Goal: Transaction & Acquisition: Purchase product/service

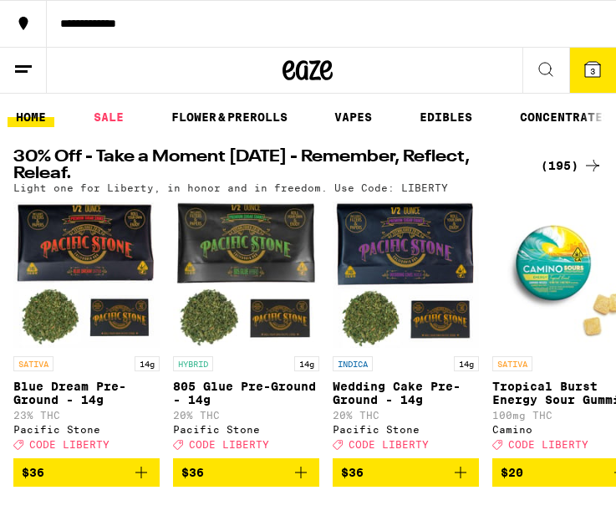
click at [556, 163] on div "(195)" at bounding box center [572, 166] width 62 height 20
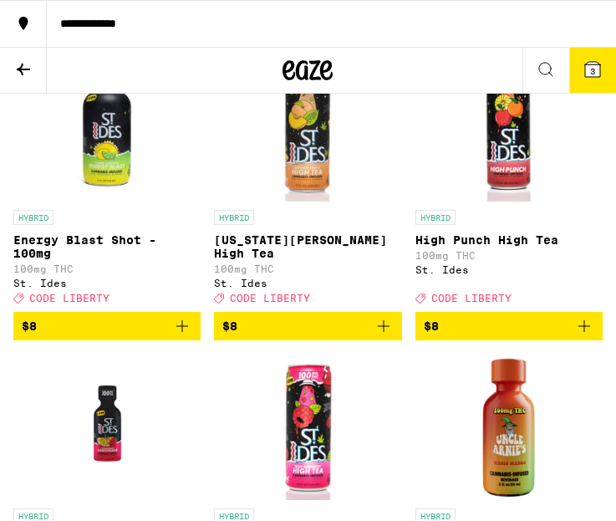
scroll to position [2569, 0]
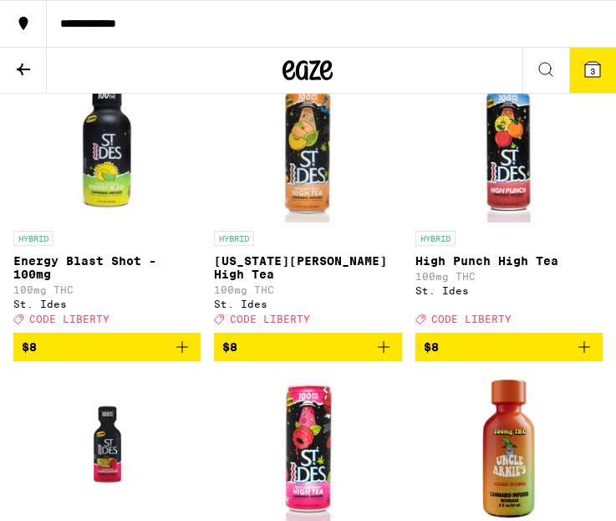
click at [386, 357] on icon "Add to bag" at bounding box center [384, 347] width 20 height 20
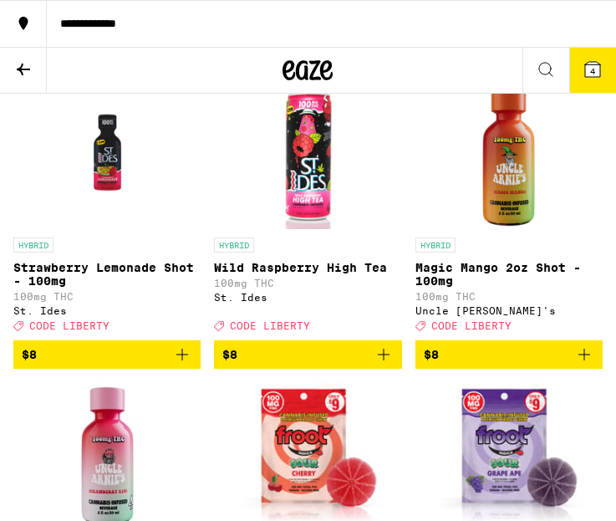
scroll to position [2861, 0]
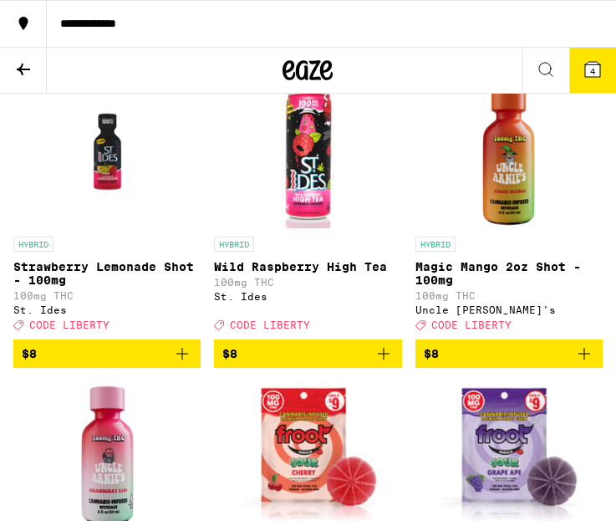
click at [386, 364] on icon "Add to bag" at bounding box center [384, 354] width 20 height 20
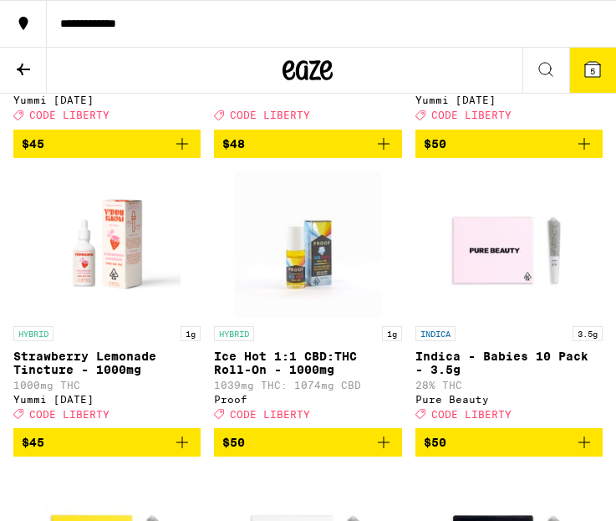
scroll to position [17635, 0]
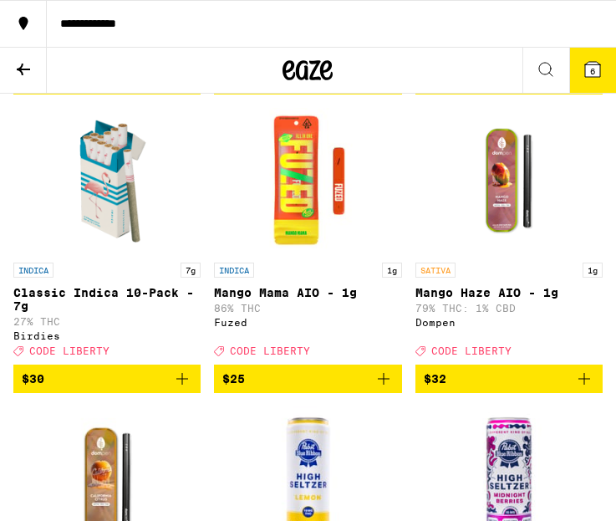
scroll to position [1066, 0]
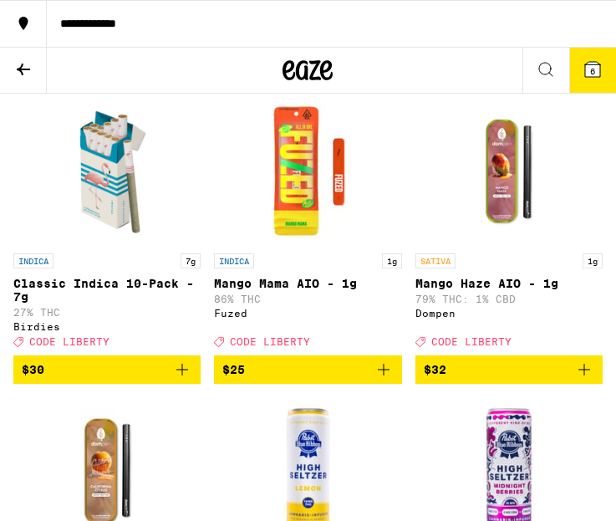
click at [178, 380] on icon "Add to bag" at bounding box center [182, 370] width 20 height 20
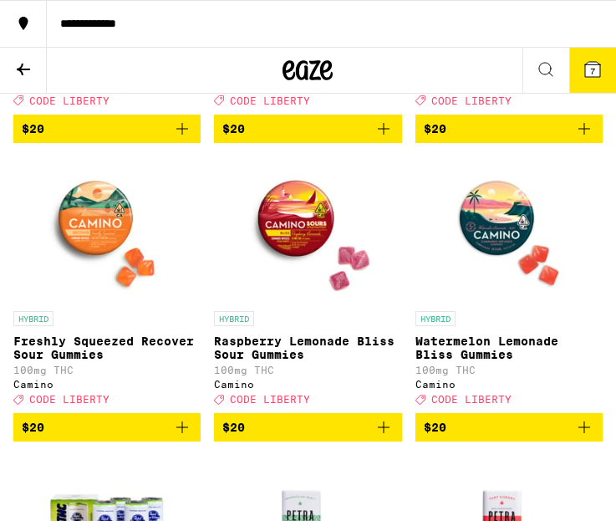
scroll to position [7713, 0]
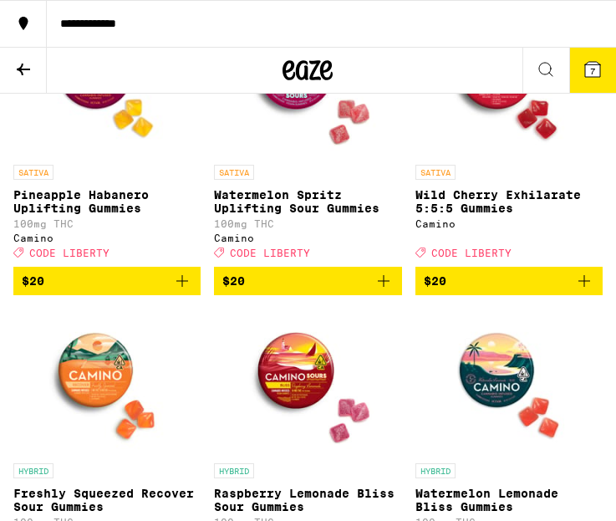
click at [557, 74] on icon at bounding box center [592, 69] width 15 height 15
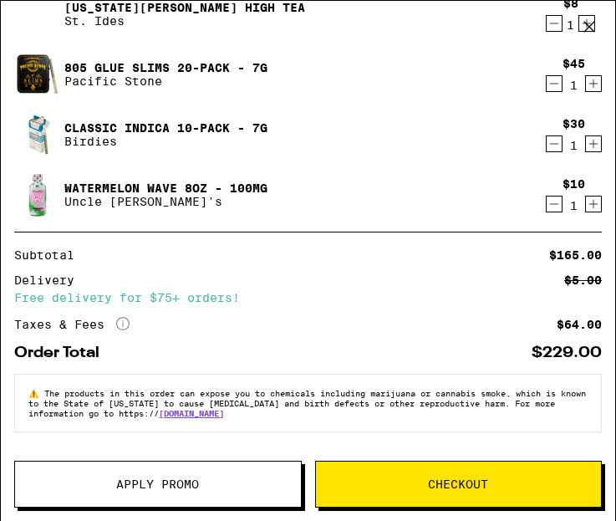
scroll to position [245, 0]
click at [193, 486] on span "Apply Promo" at bounding box center [157, 484] width 83 height 12
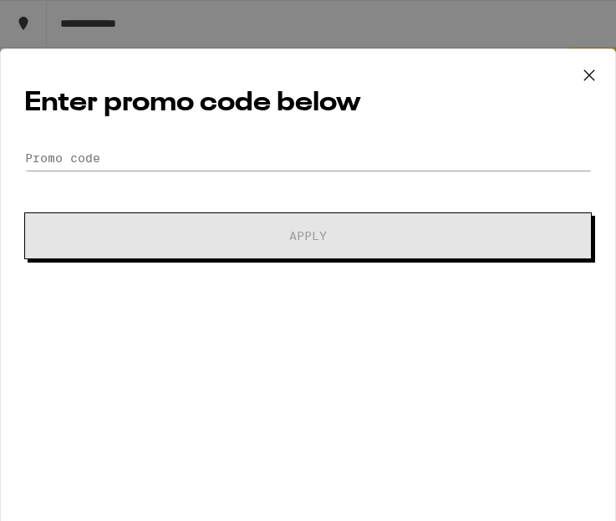
click at [162, 171] on form "Promo Code Apply" at bounding box center [308, 203] width 568 height 114
click at [154, 140] on div "Enter promo code below Promo Code Apply" at bounding box center [308, 296] width 616 height 495
click at [107, 156] on input "Promo Code" at bounding box center [308, 158] width 568 height 25
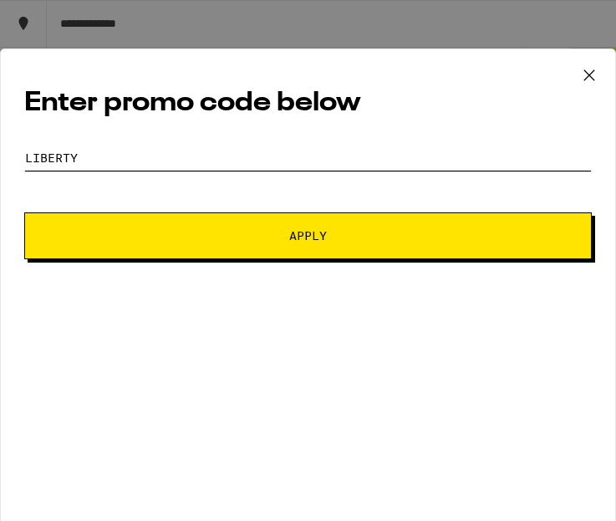
type input "LIBERTY"
click at [264, 238] on span "Apply" at bounding box center [308, 236] width 453 height 12
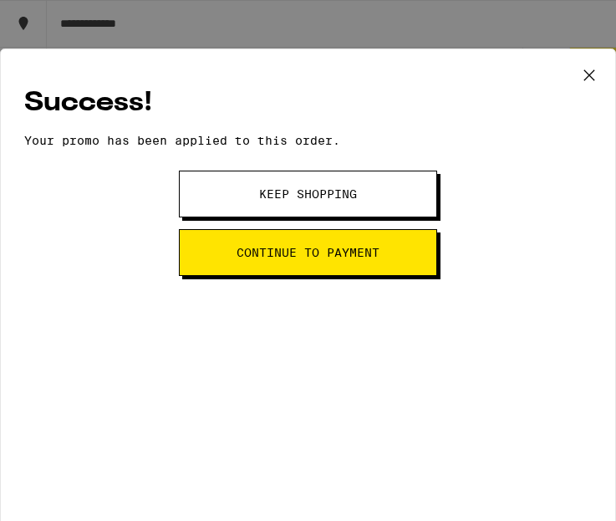
click at [557, 66] on icon at bounding box center [589, 75] width 25 height 25
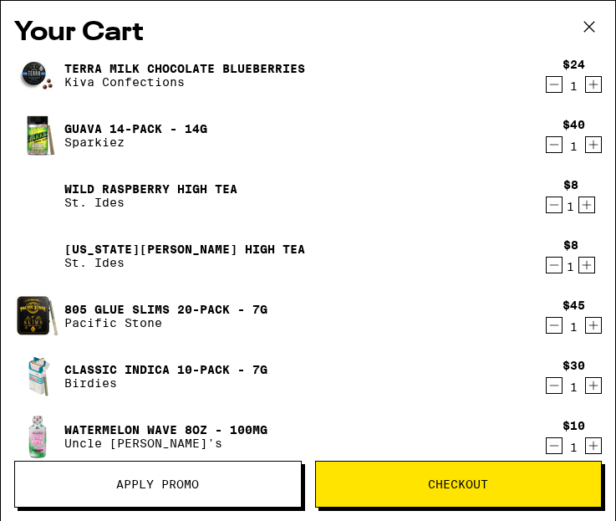
scroll to position [1, 0]
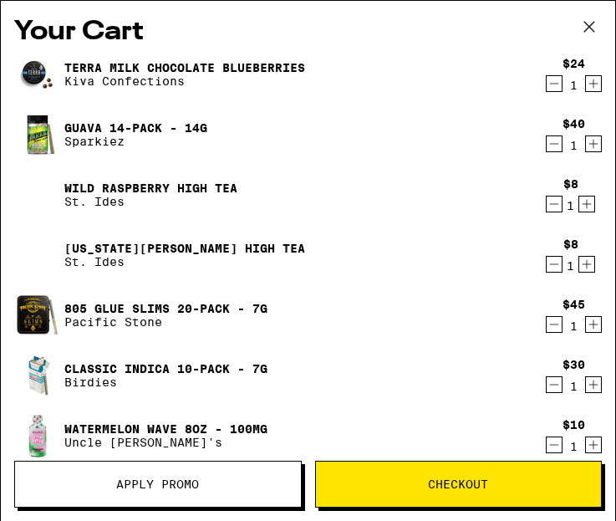
click at [554, 143] on icon "Decrement" at bounding box center [554, 144] width 15 height 20
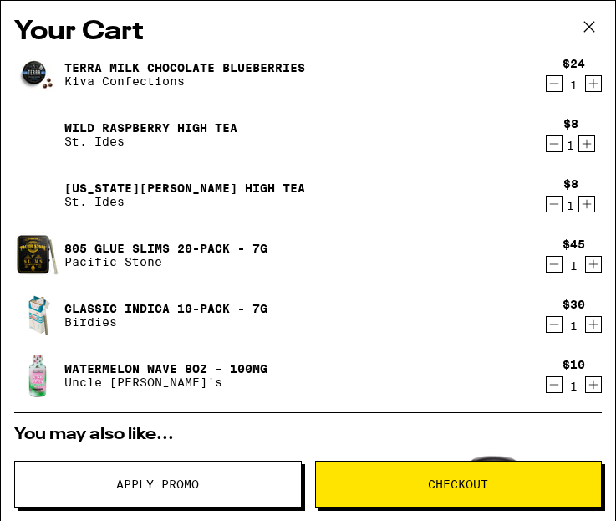
click at [548, 86] on icon "Decrement" at bounding box center [554, 84] width 15 height 20
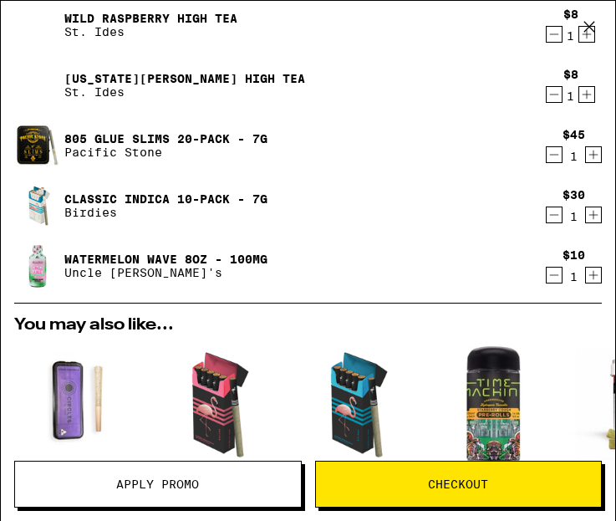
scroll to position [15, 0]
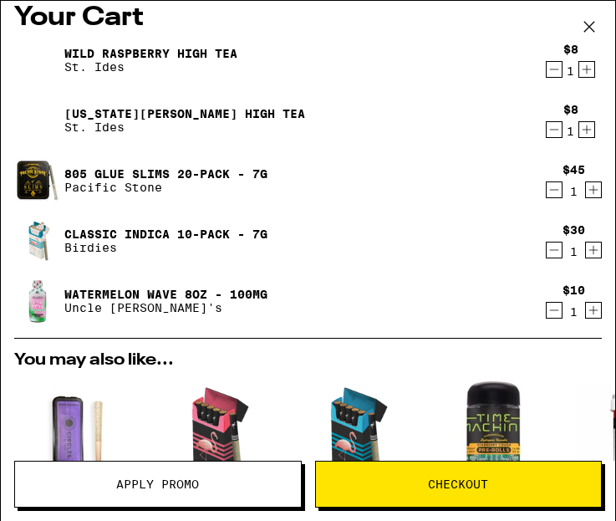
click at [555, 130] on icon "Decrement" at bounding box center [554, 130] width 15 height 20
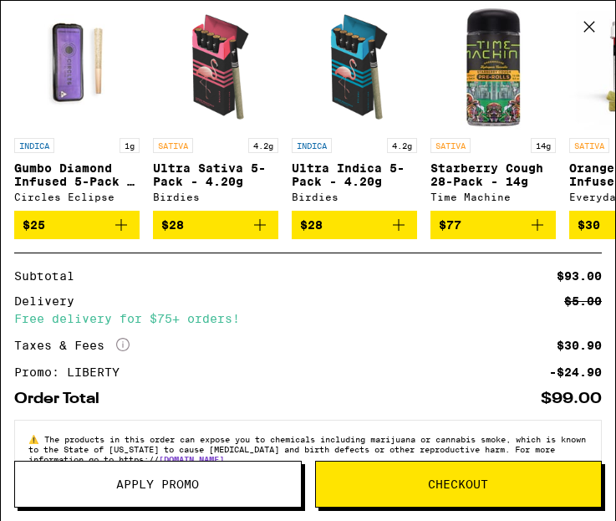
scroll to position [0, 0]
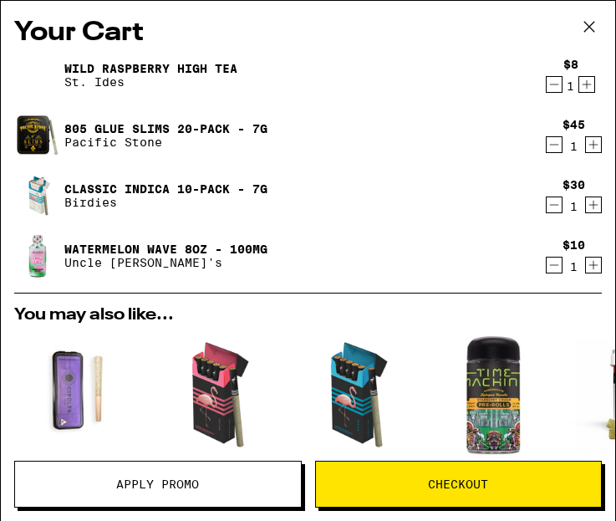
click at [557, 22] on icon at bounding box center [589, 26] width 25 height 25
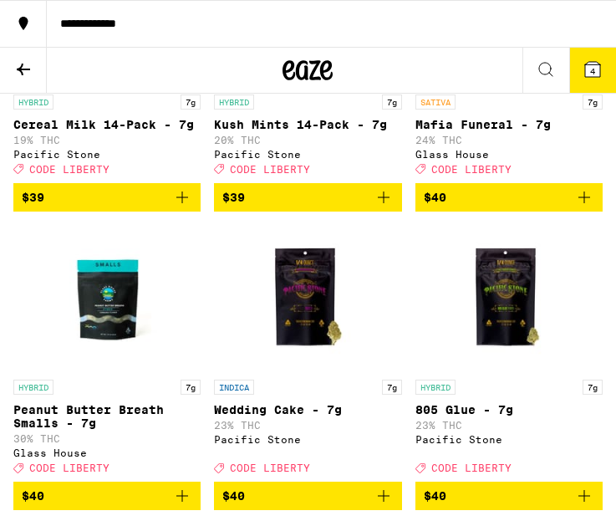
scroll to position [15487, 0]
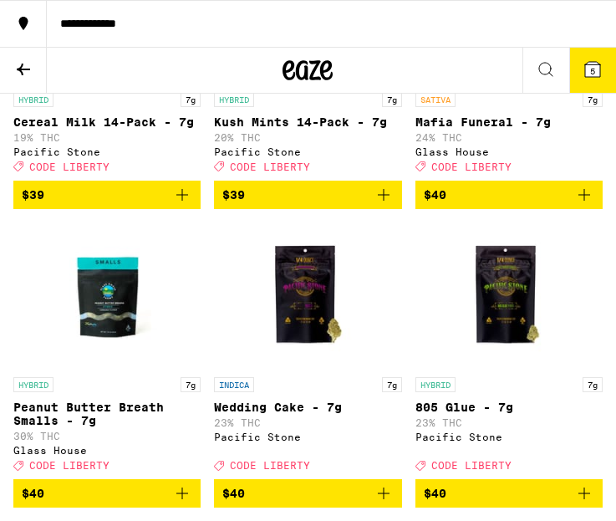
click at [557, 67] on span "5" at bounding box center [593, 71] width 5 height 10
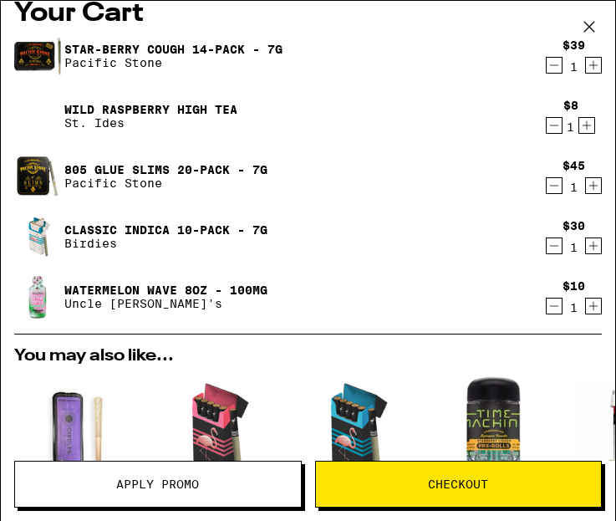
scroll to position [18, 0]
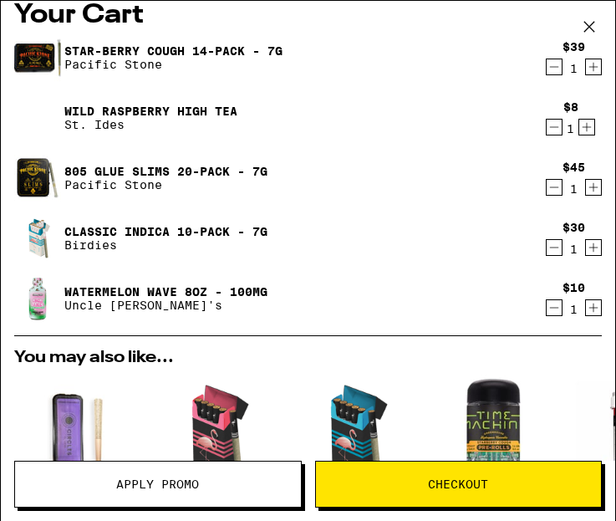
click at [554, 249] on icon "Decrement" at bounding box center [554, 248] width 15 height 20
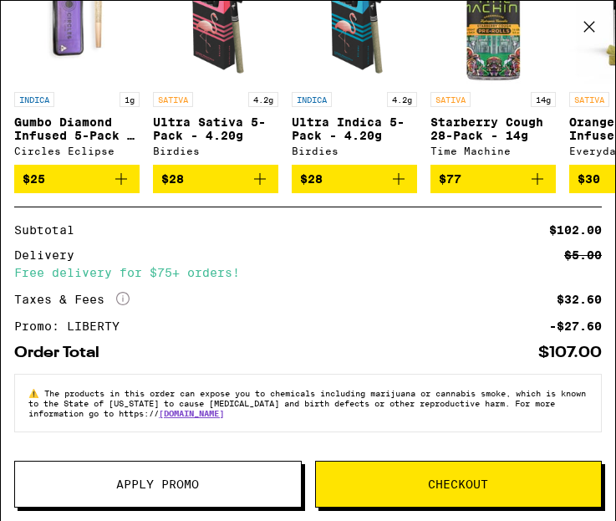
scroll to position [0, 0]
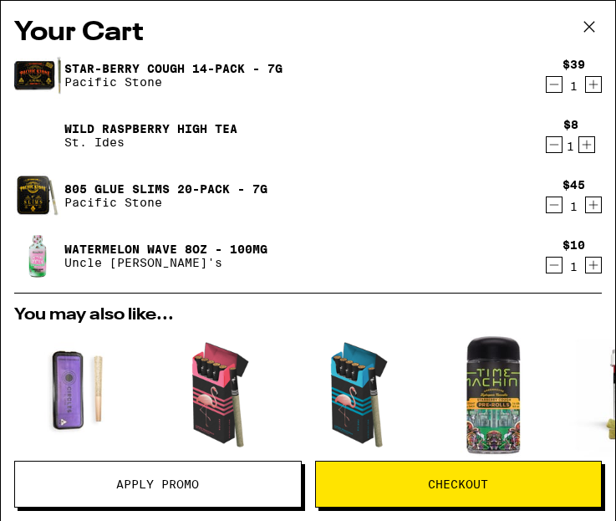
click at [557, 23] on icon at bounding box center [589, 26] width 25 height 25
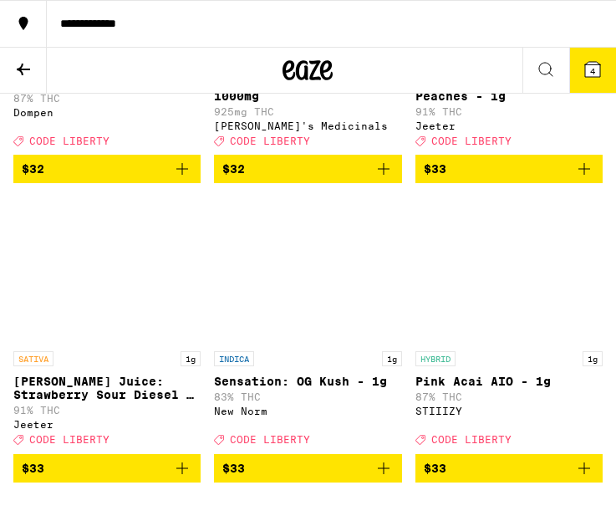
scroll to position [13997, 0]
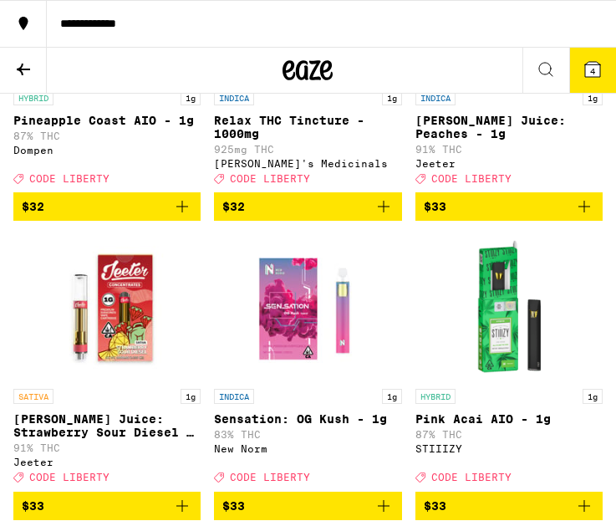
click at [557, 79] on button "4" at bounding box center [593, 70] width 47 height 45
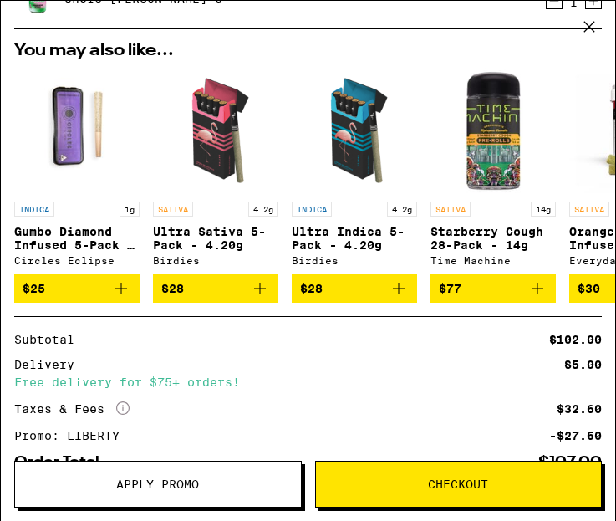
scroll to position [260, 0]
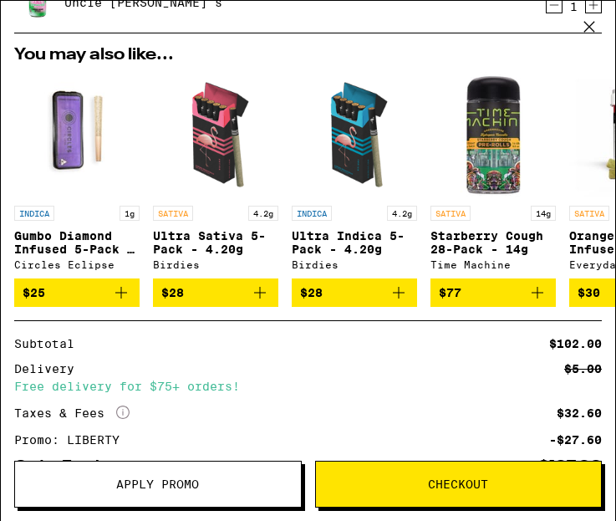
click at [403, 299] on icon "Add to bag" at bounding box center [399, 293] width 20 height 20
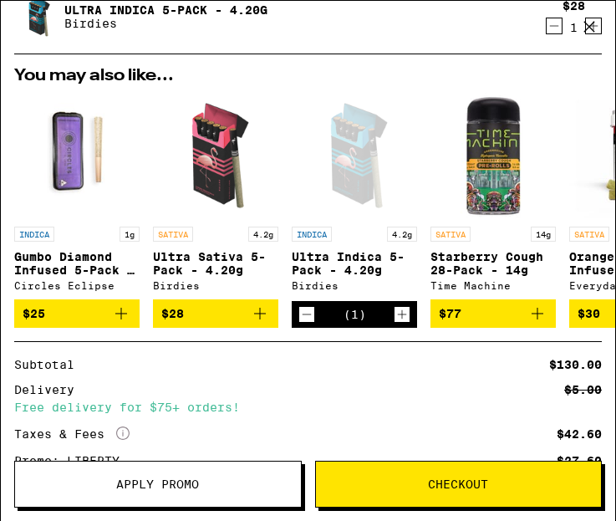
scroll to position [444, 0]
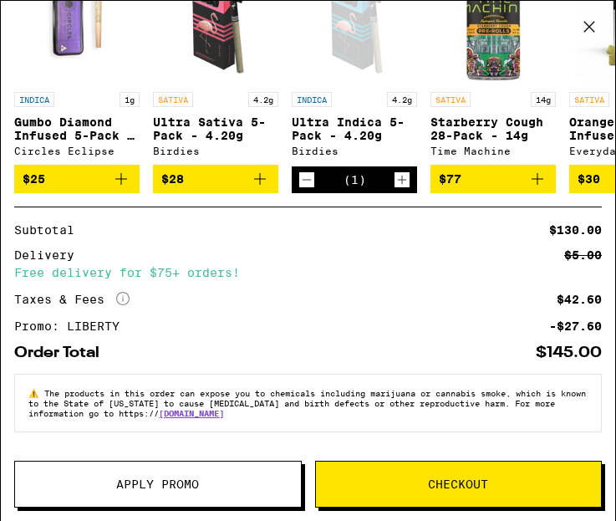
click at [306, 180] on icon "Decrement" at bounding box center [307, 180] width 9 height 0
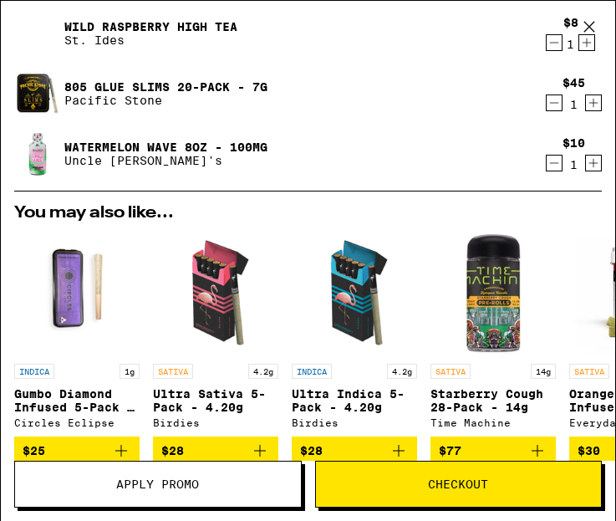
scroll to position [0, 0]
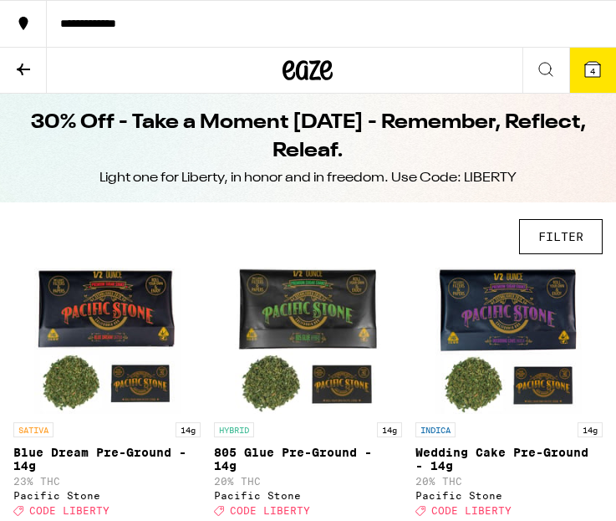
click at [557, 69] on icon at bounding box center [592, 69] width 15 height 15
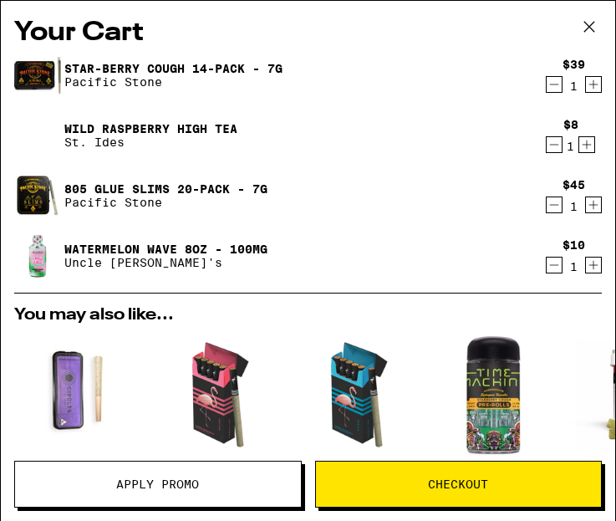
click at [422, 483] on span "Checkout" at bounding box center [459, 484] width 286 height 12
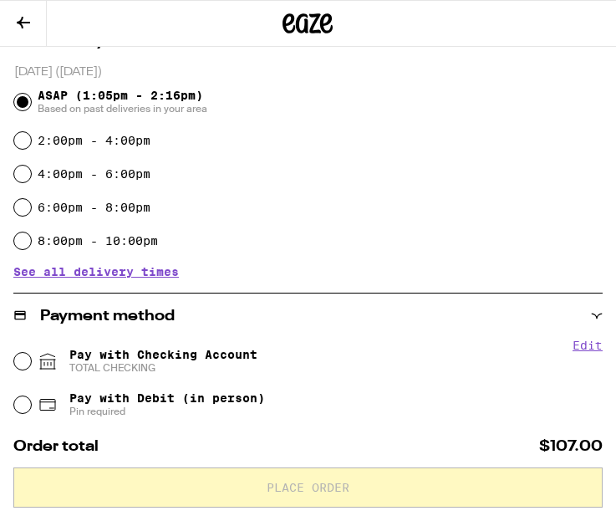
scroll to position [380, 0]
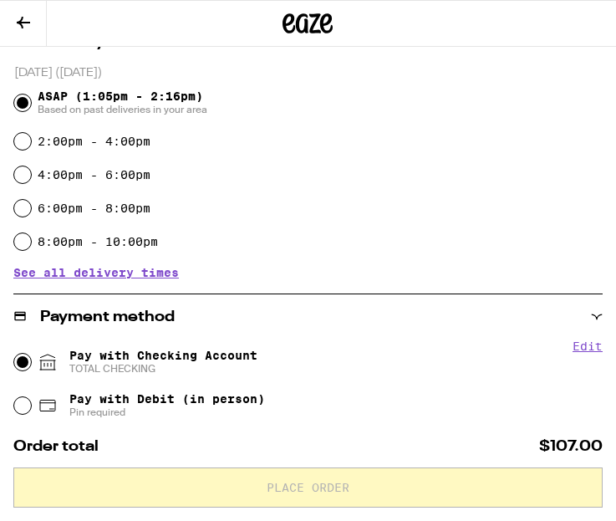
click at [23, 365] on input "Pay with Checking Account TOTAL CHECKING" at bounding box center [22, 362] width 17 height 17
radio input "true"
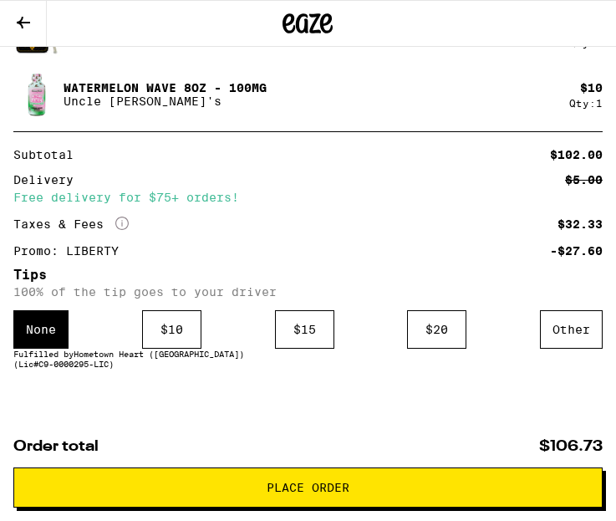
scroll to position [1089, 0]
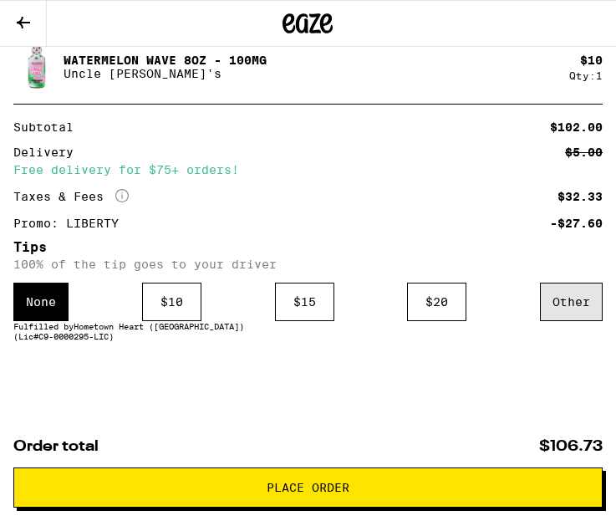
click at [557, 305] on div "Other" at bounding box center [571, 302] width 63 height 38
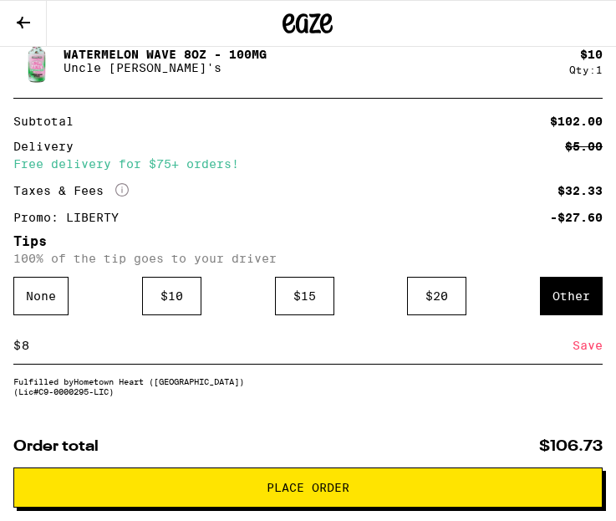
type input "8"
click at [557, 350] on div "Save" at bounding box center [588, 345] width 30 height 37
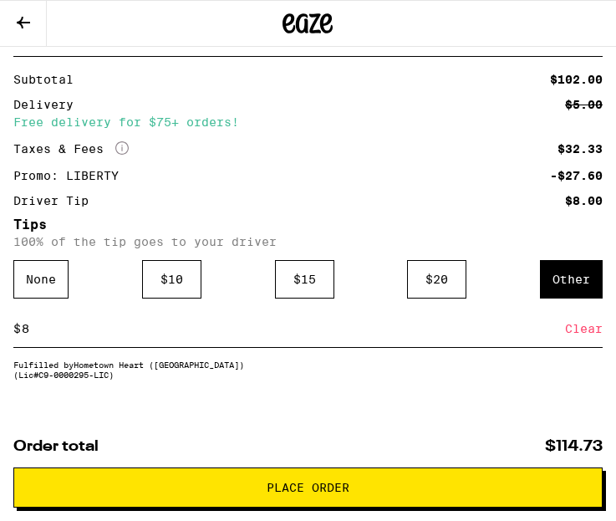
scroll to position [1178, 0]
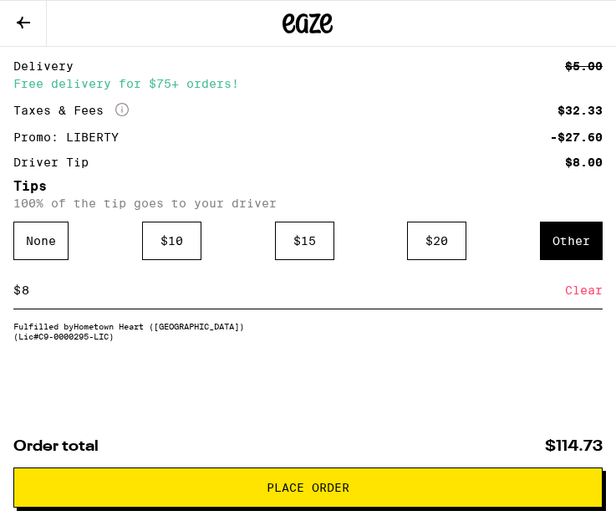
click at [341, 490] on span "Place Order" at bounding box center [308, 488] width 83 height 12
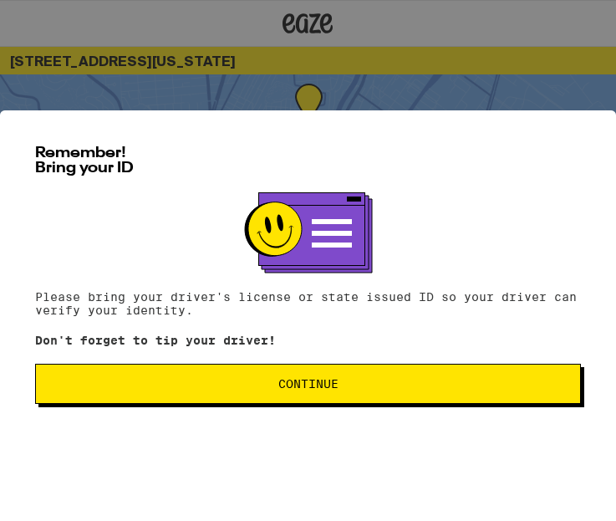
click at [379, 377] on button "Continue" at bounding box center [308, 384] width 546 height 40
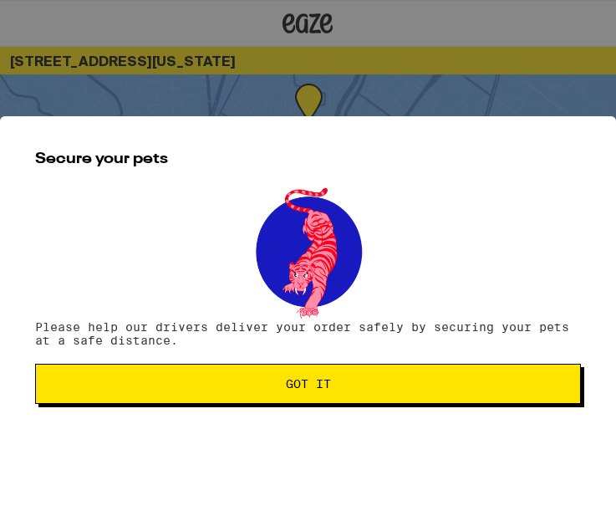
click at [379, 377] on button "Got it" at bounding box center [308, 384] width 546 height 40
